Goal: Check status: Check status

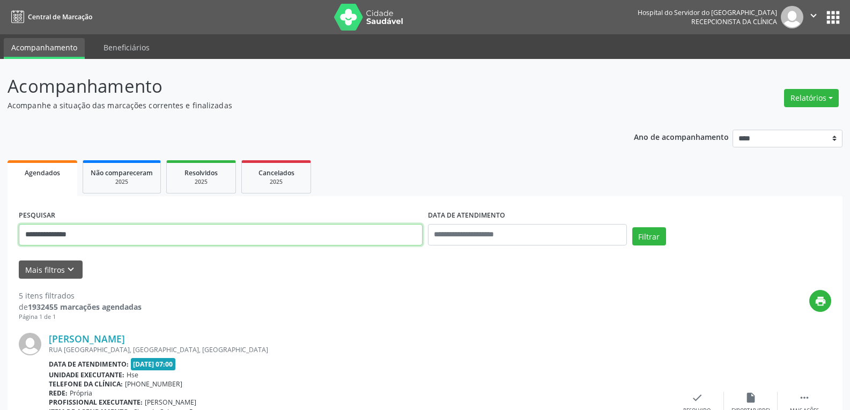
drag, startPoint x: 67, startPoint y: 229, endPoint x: 0, endPoint y: 228, distance: 66.5
type input "**********"
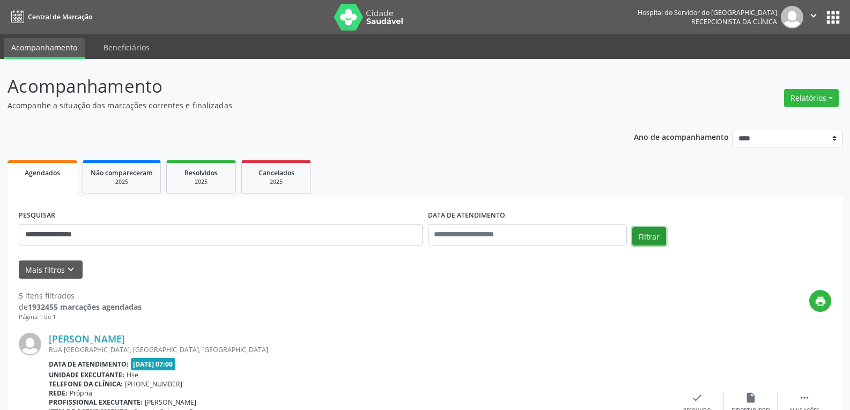
click at [654, 235] on button "Filtrar" at bounding box center [649, 236] width 34 height 18
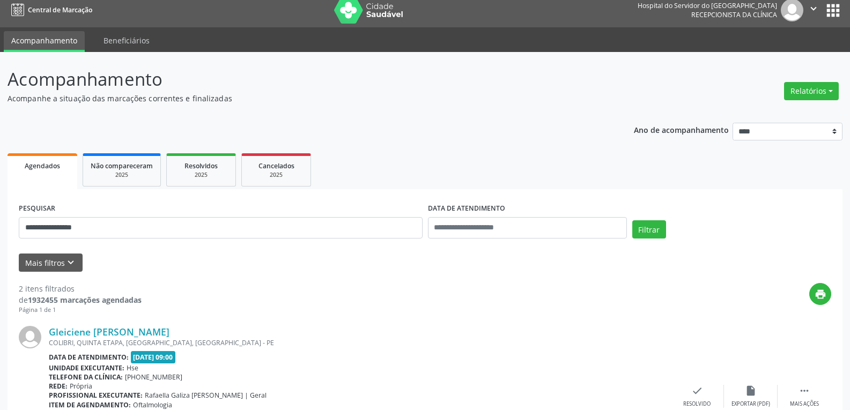
scroll to position [257, 0]
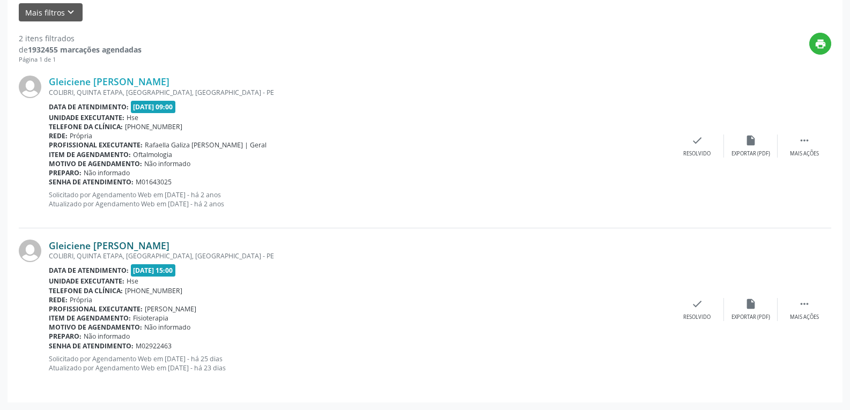
click at [84, 246] on link "Gleiciene [PERSON_NAME]" at bounding box center [109, 246] width 121 height 12
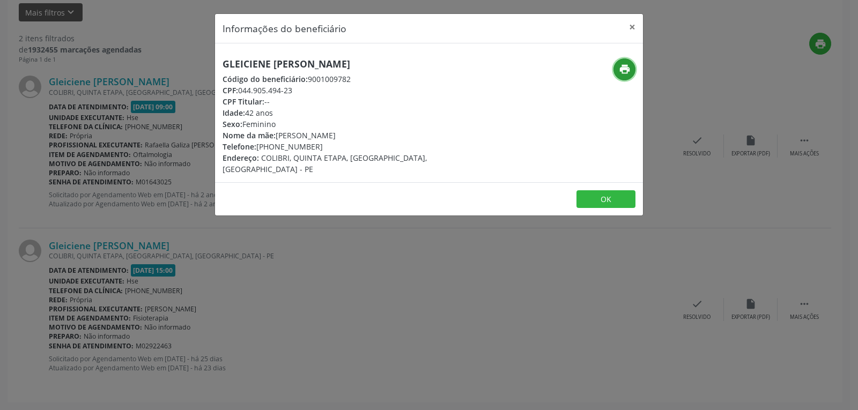
click at [626, 69] on icon "print" at bounding box center [625, 69] width 12 height 12
drag, startPoint x: 240, startPoint y: 90, endPoint x: 299, endPoint y: 90, distance: 59.5
click at [299, 90] on div "CPF: 044.905.494-23" at bounding box center [358, 90] width 270 height 11
copy div "044.905.494-23"
drag, startPoint x: 273, startPoint y: 146, endPoint x: 316, endPoint y: 146, distance: 43.5
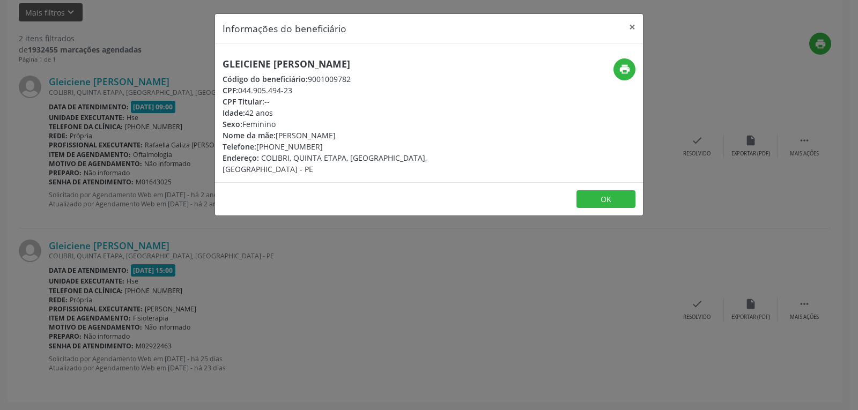
click at [316, 146] on div "Telefone: [PHONE_NUMBER]" at bounding box center [358, 146] width 270 height 11
copy div "98618-7534"
click at [634, 26] on button "×" at bounding box center [632, 27] width 21 height 26
